Goal: Task Accomplishment & Management: Complete application form

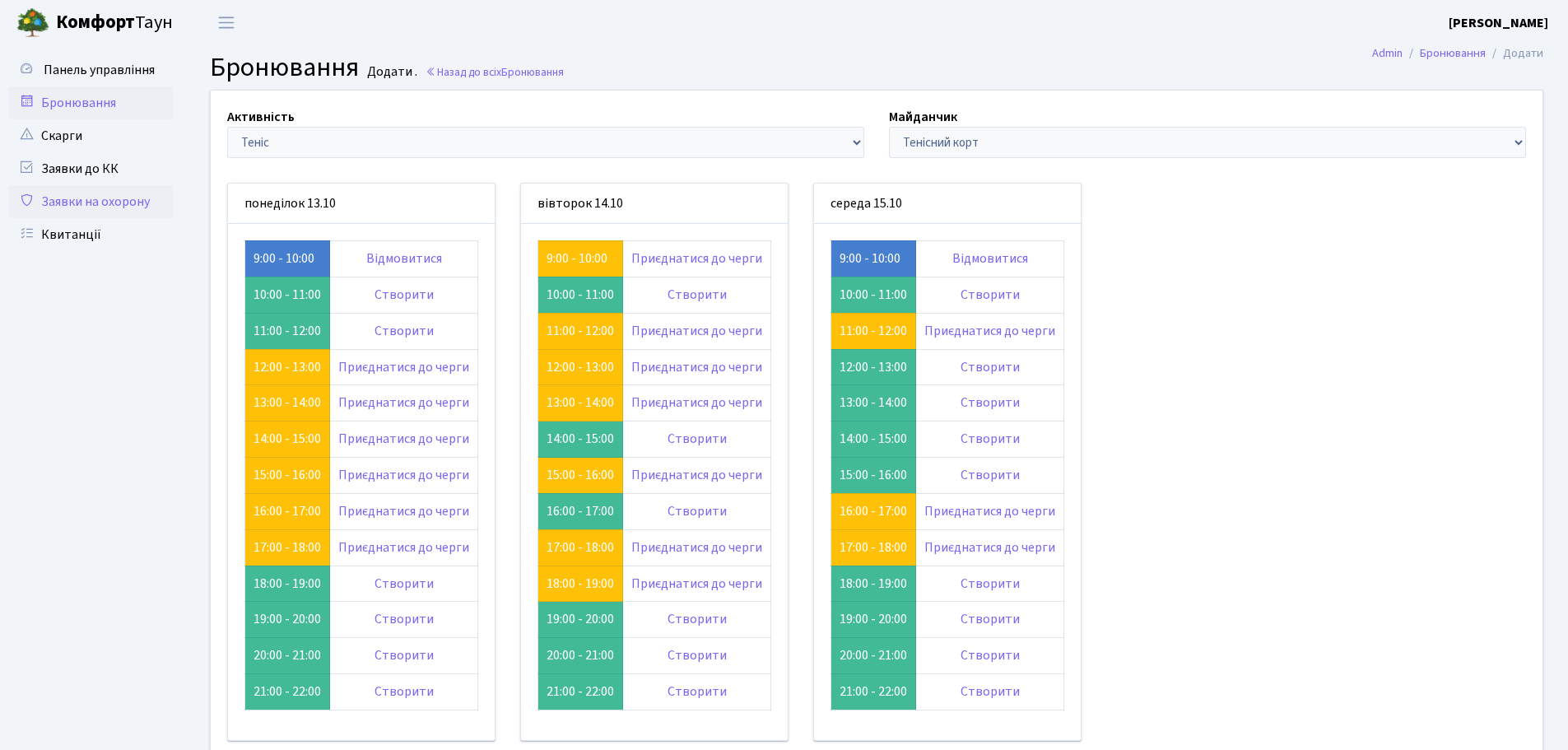
click at [97, 194] on link "Заявки на охорону" at bounding box center [90, 201] width 165 height 33
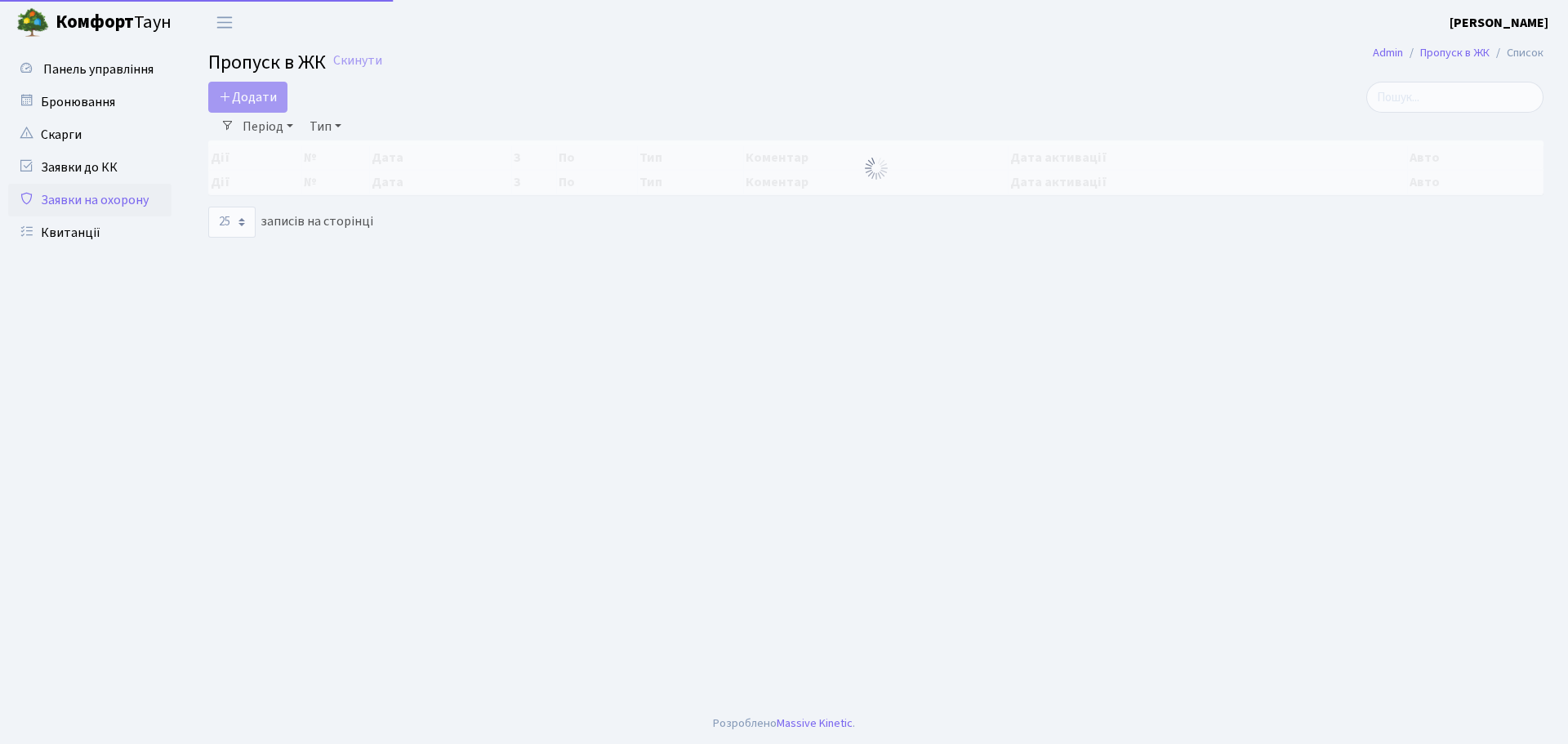
select select "25"
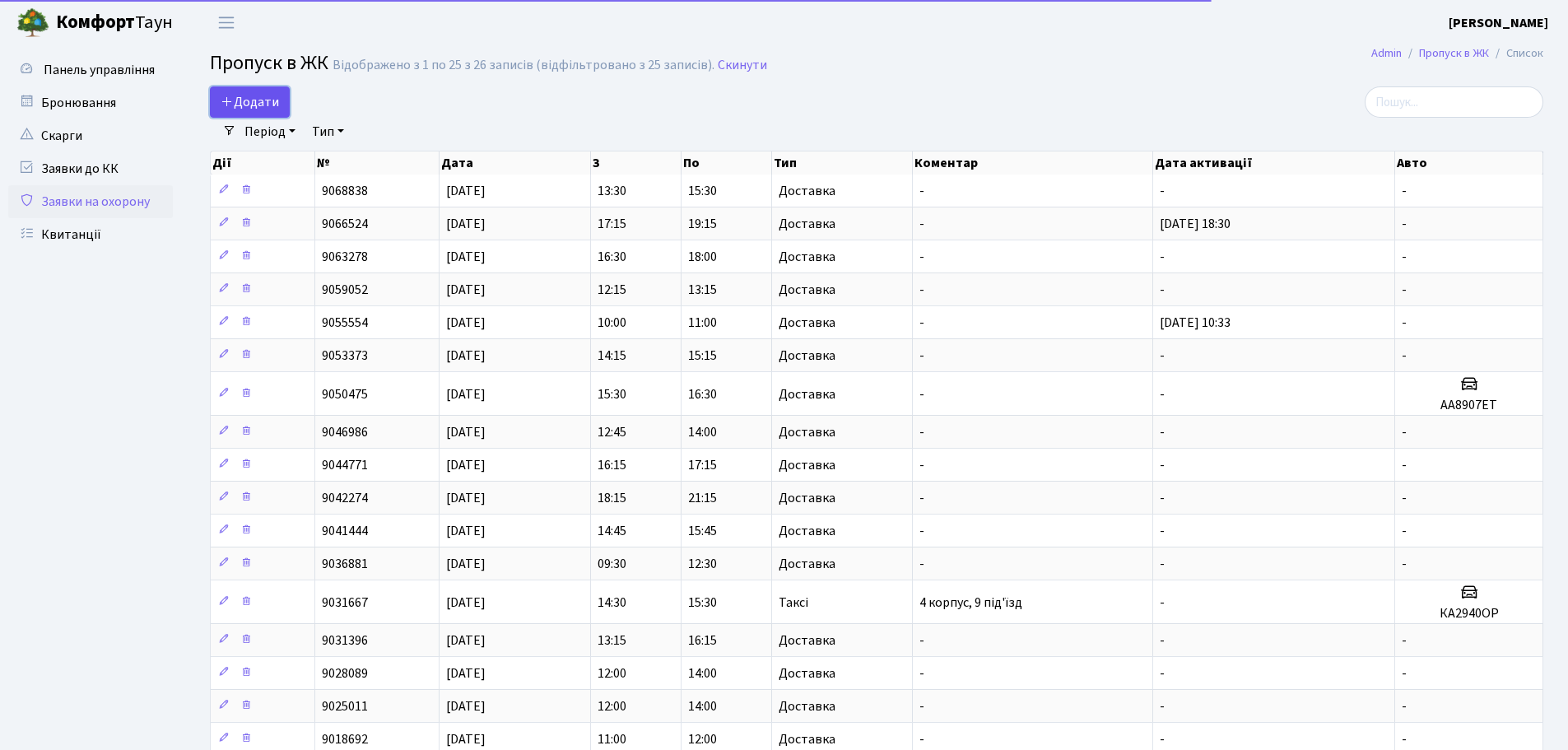
click at [263, 92] on link "Додати" at bounding box center [249, 102] width 80 height 31
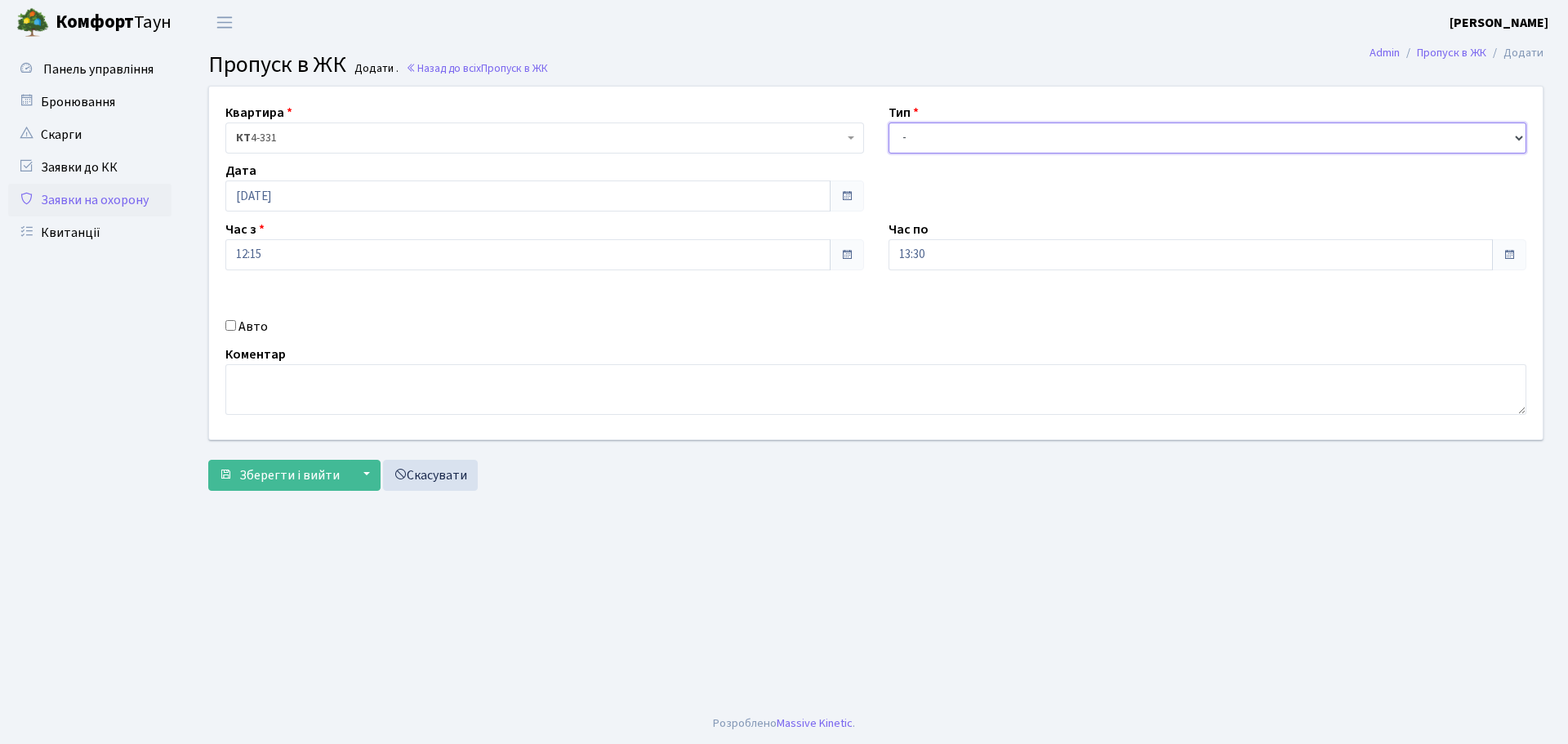
click at [1018, 139] on select "- Доставка Таксі Гості Сервіс" at bounding box center [1208, 138] width 639 height 31
select select "1"
click at [888, 122] on select "- Доставка Таксі Гості Сервіс" at bounding box center [1208, 138] width 639 height 31
click at [1005, 253] on input "13:30" at bounding box center [1190, 254] width 605 height 31
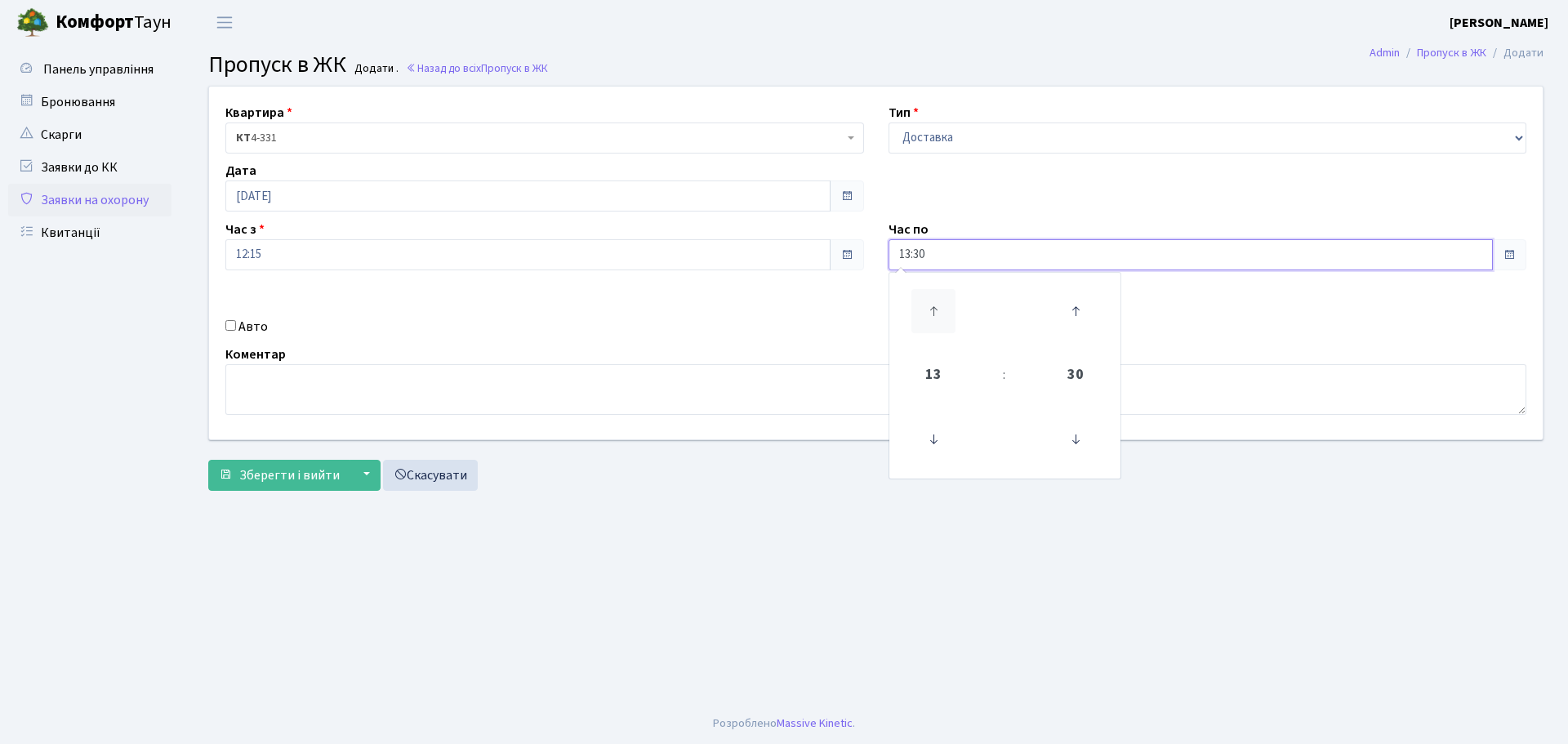
click at [929, 311] on icon at bounding box center [933, 311] width 44 height 44
type input "14:30"
click at [317, 471] on span "Зберегти і вийти" at bounding box center [289, 475] width 100 height 18
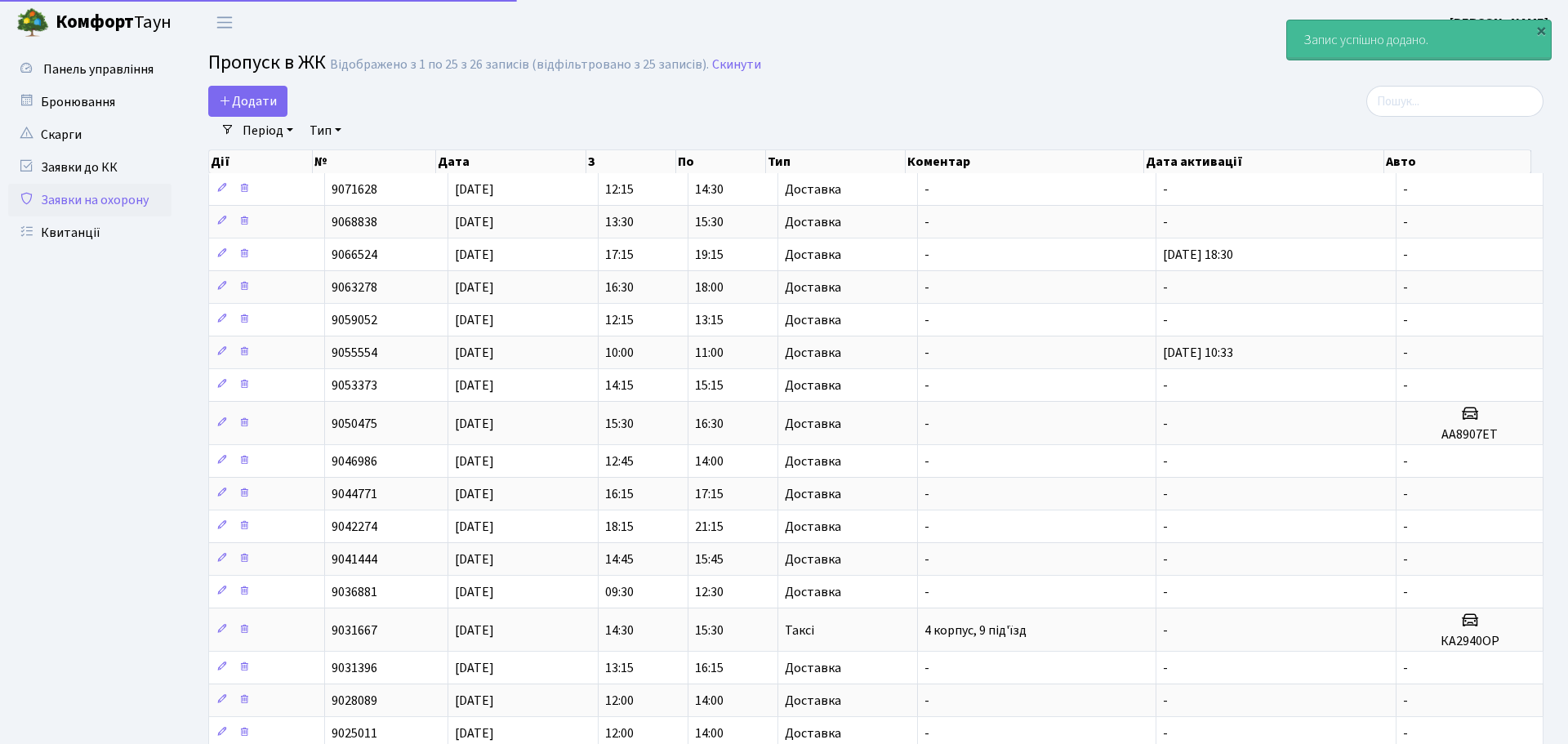
select select "25"
